Goal: Information Seeking & Learning: Find specific page/section

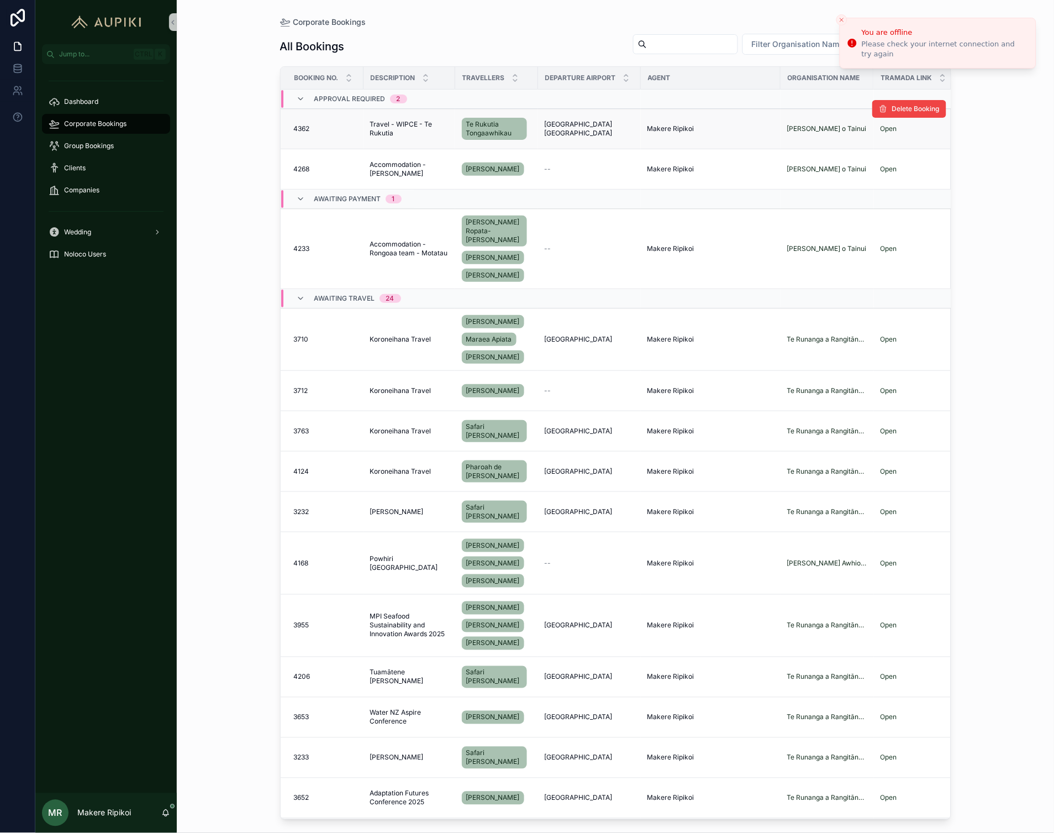
click at [412, 135] on span "Travel - WIPCE - Te Rukutia" at bounding box center [409, 129] width 78 height 18
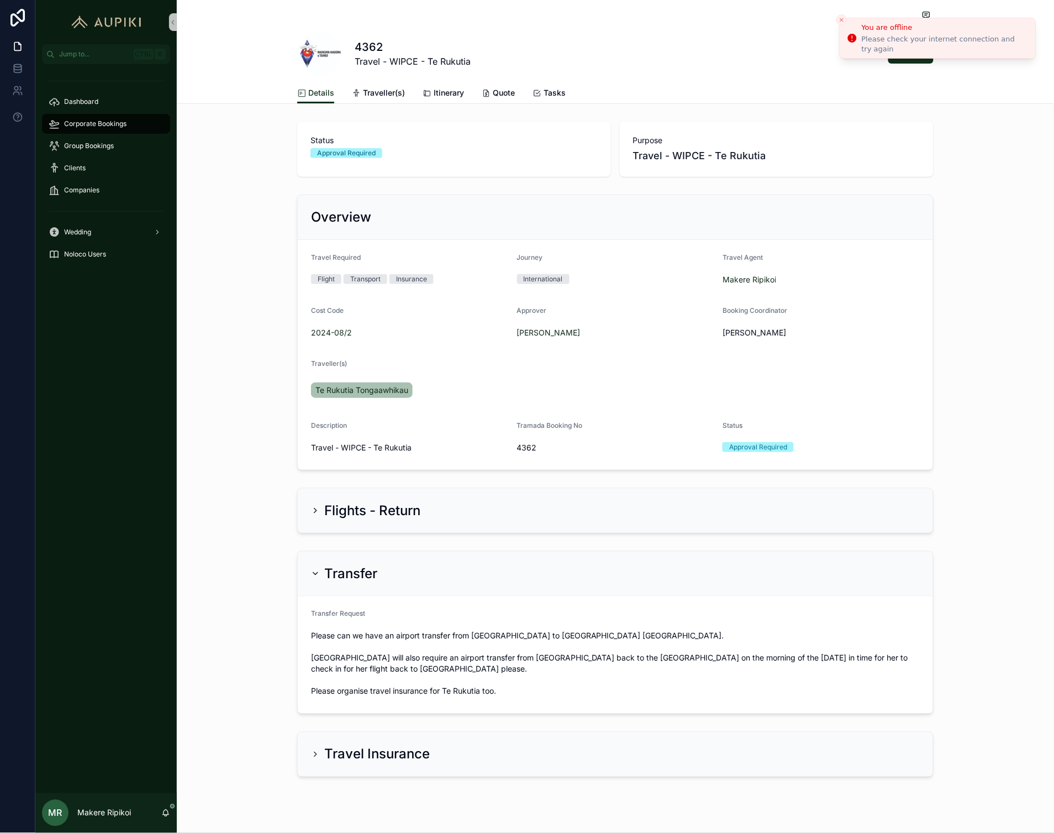
click at [842, 21] on icon "Close toast" at bounding box center [842, 20] width 7 height 7
click at [387, 88] on span "Traveller(s)" at bounding box center [384, 92] width 42 height 11
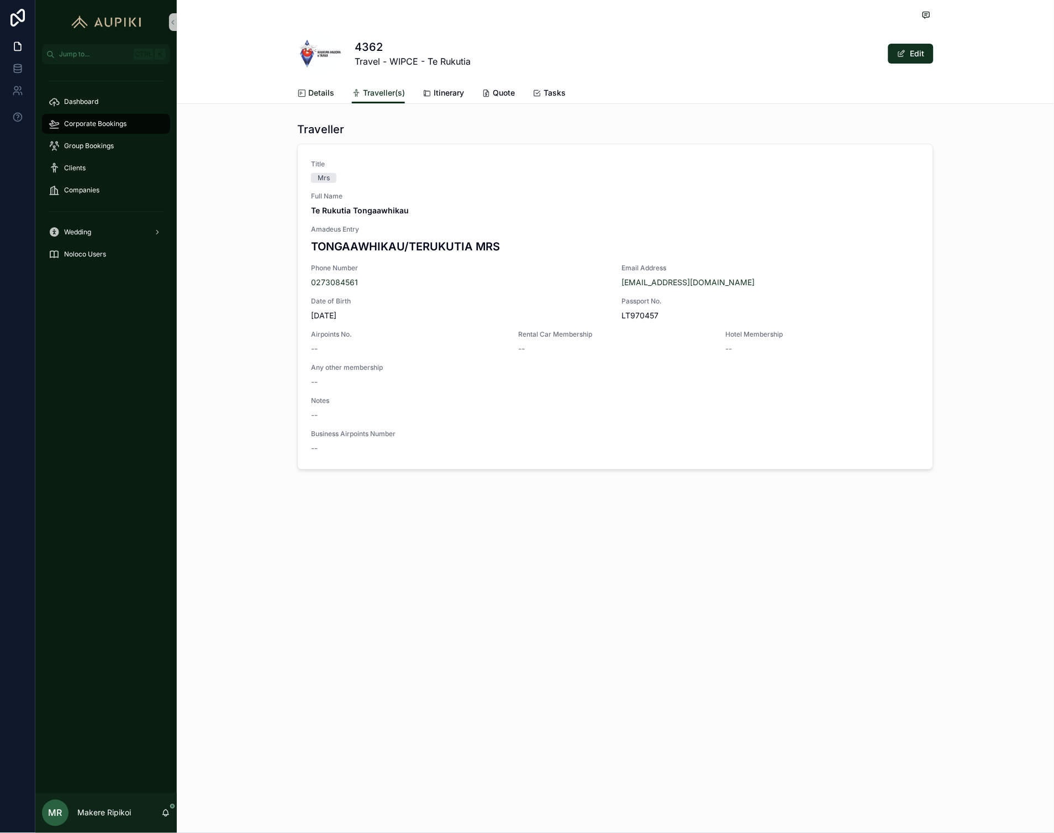
click at [311, 84] on link "Details" at bounding box center [315, 94] width 37 height 22
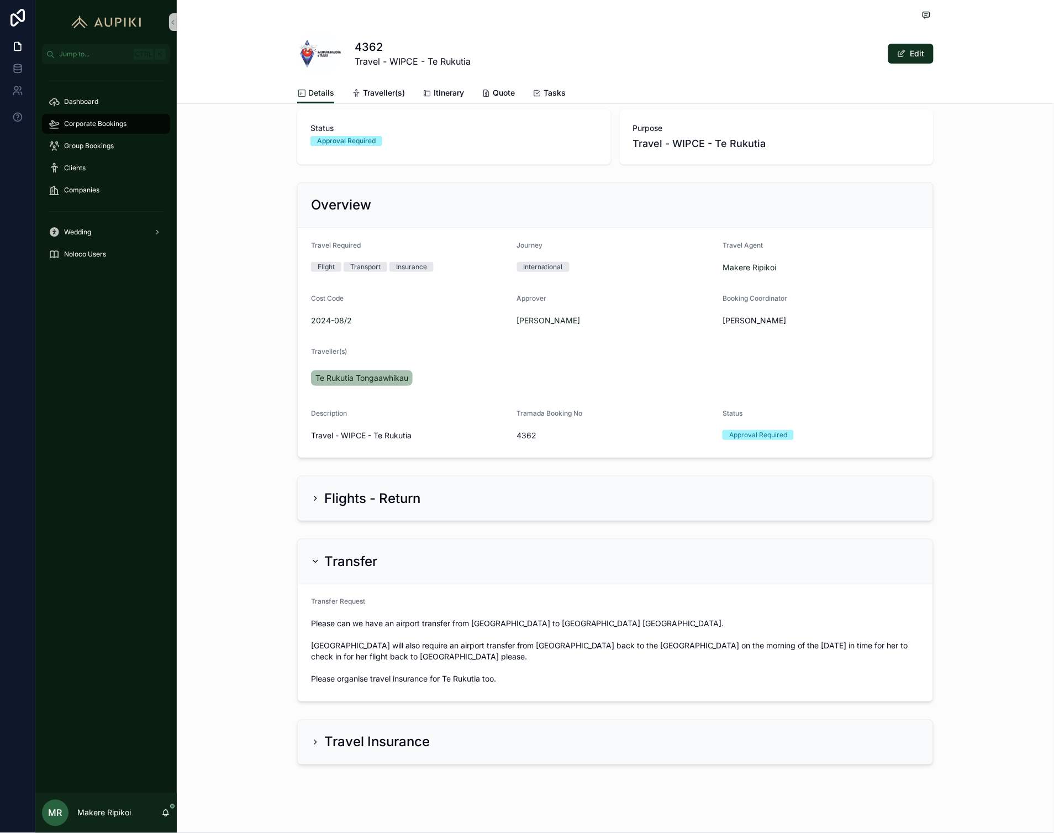
scroll to position [19, 0]
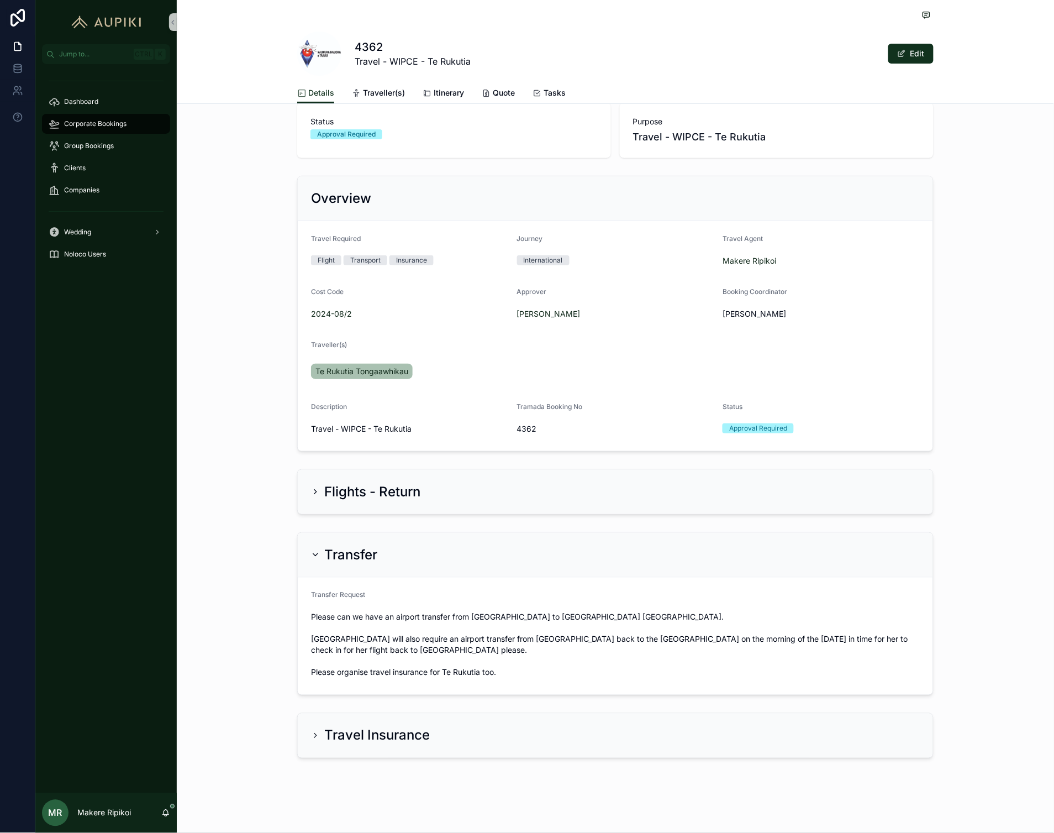
click at [395, 484] on h2 "Flights - Return" at bounding box center [372, 492] width 96 height 18
click at [392, 496] on h2 "Flights - Return" at bounding box center [372, 492] width 96 height 18
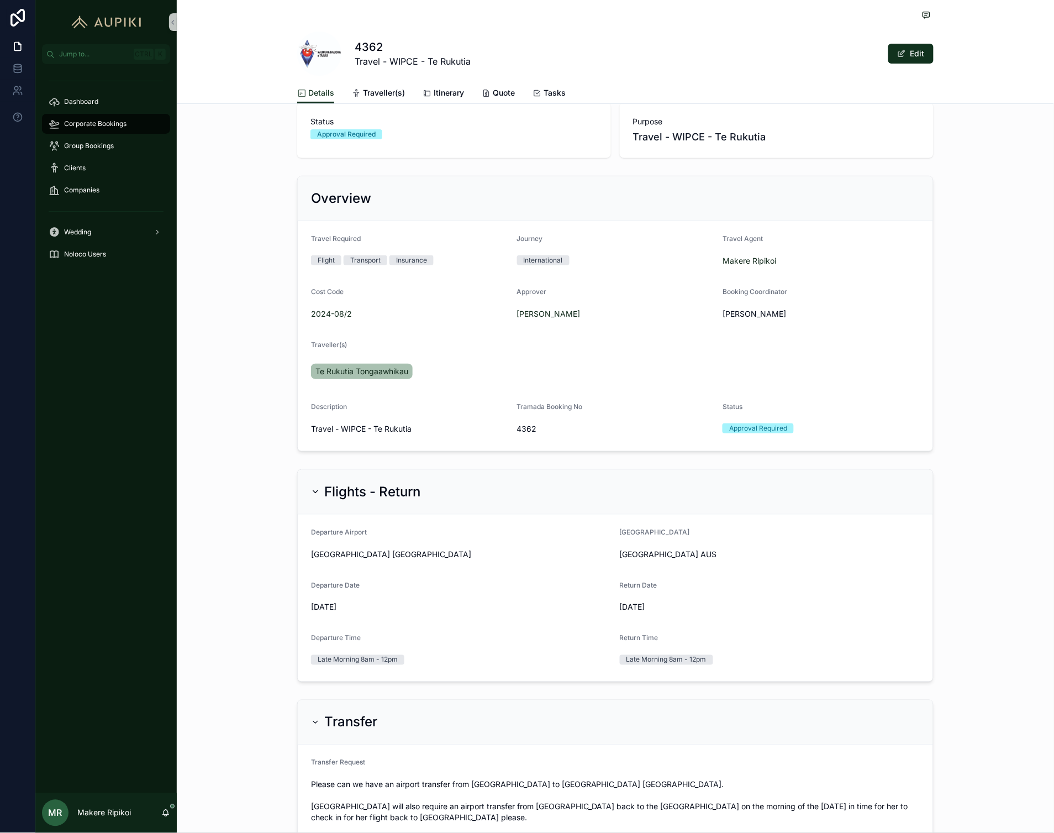
click at [82, 125] on span "Corporate Bookings" at bounding box center [95, 123] width 62 height 9
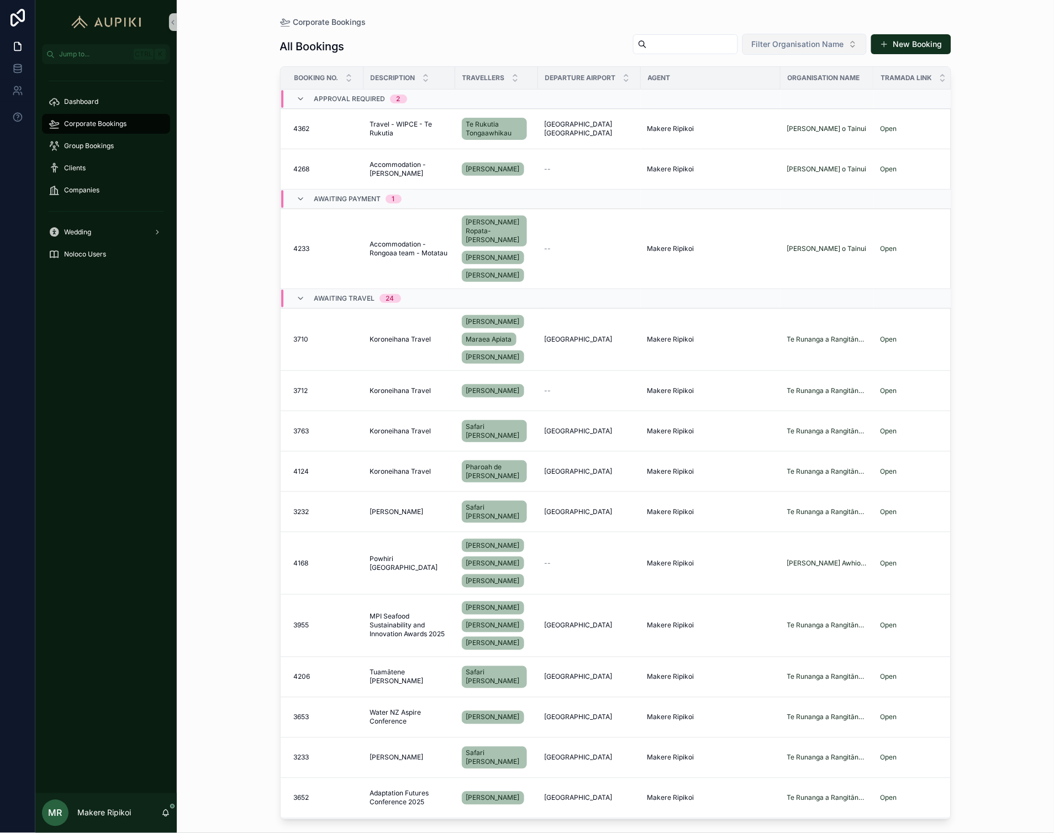
click at [801, 54] on button "Filter Organisation Name" at bounding box center [804, 44] width 124 height 21
type input "*****"
click at [794, 89] on span "Te Runanga a Rangitāne o Wairau" at bounding box center [798, 88] width 110 height 11
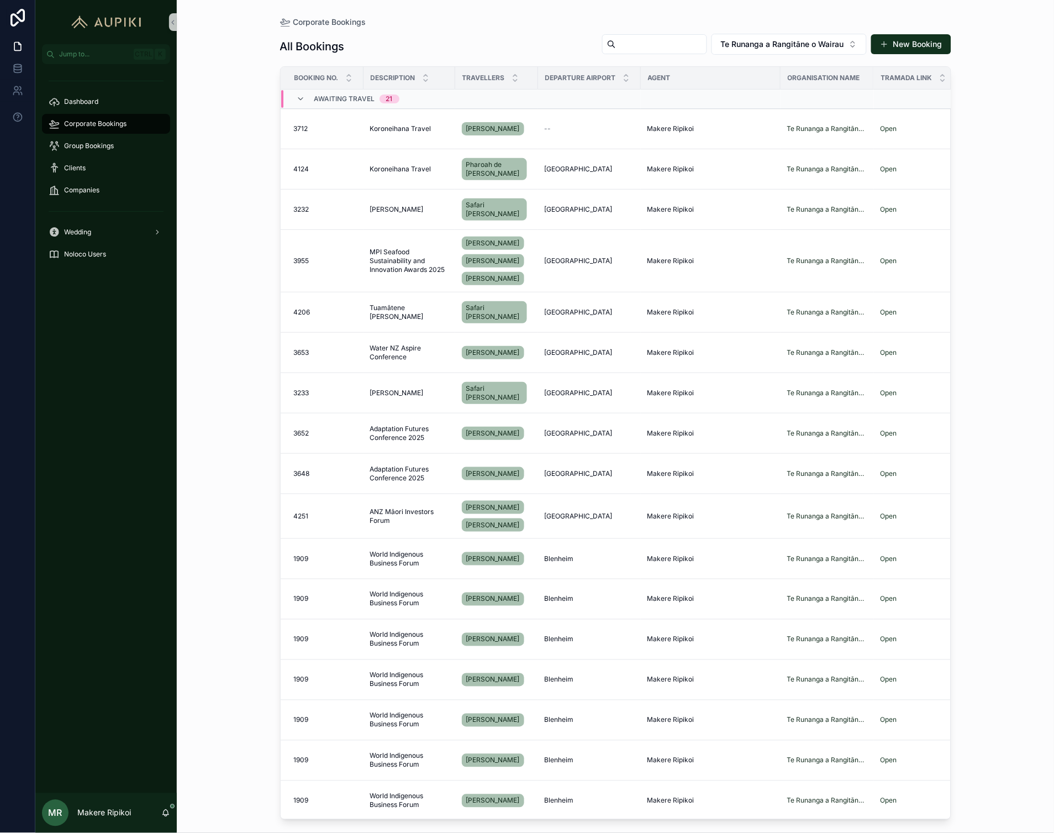
click at [659, 46] on input "scrollable content" at bounding box center [661, 43] width 91 height 15
type input "*"
type input "**********"
